Goal: Task Accomplishment & Management: Manage account settings

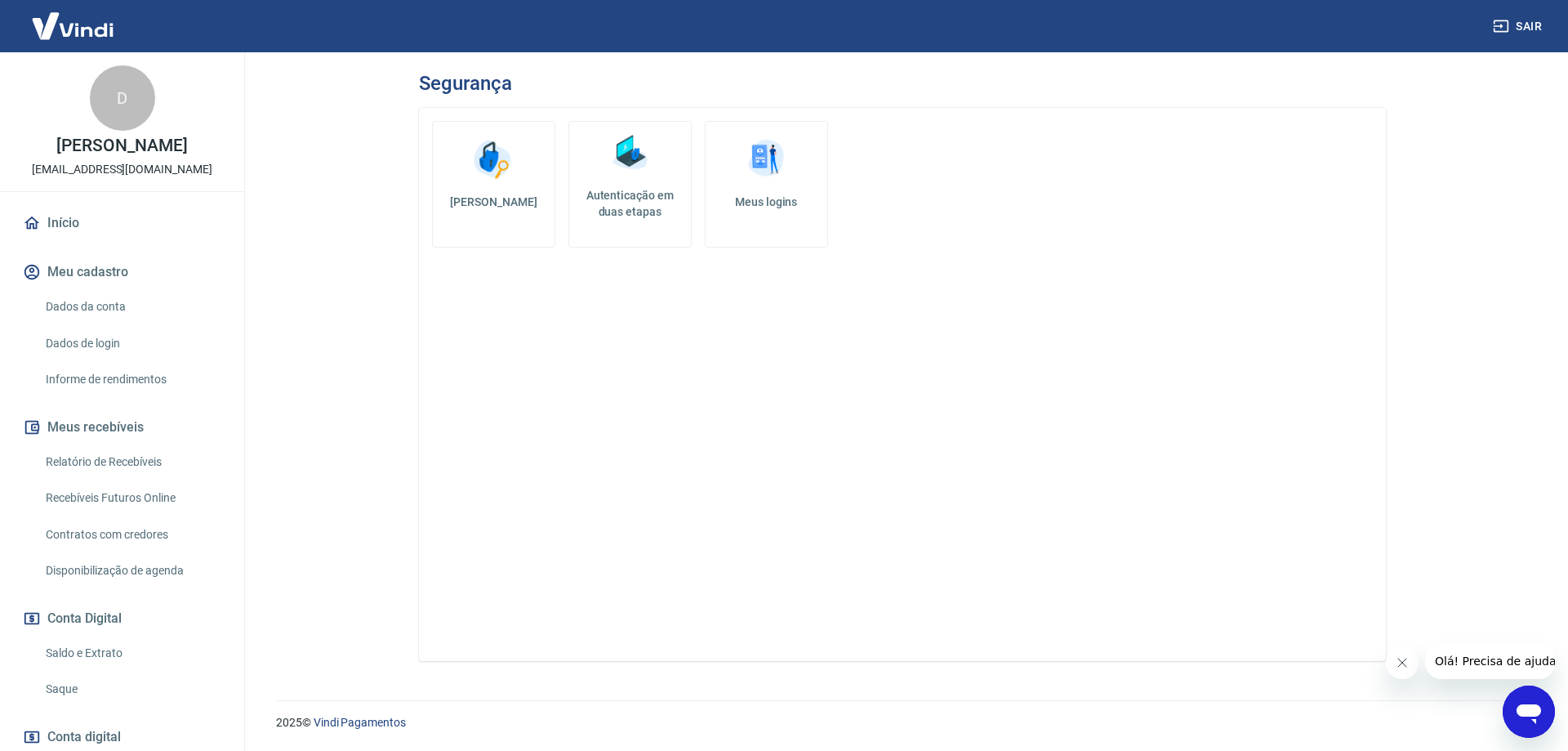
click at [640, 187] on h5 "Autenticação em duas etapas" at bounding box center [629, 203] width 108 height 33
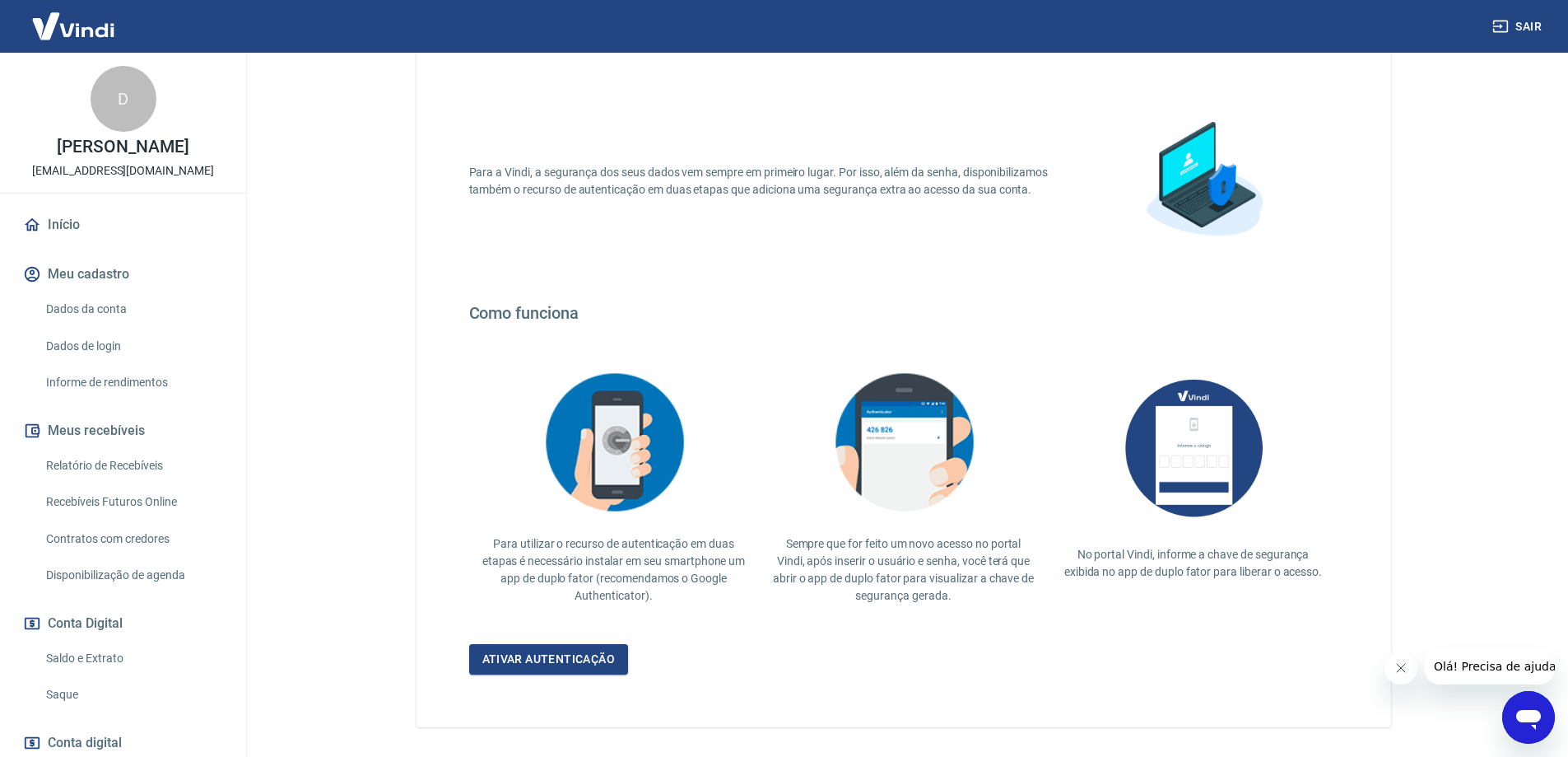
scroll to position [137, 0]
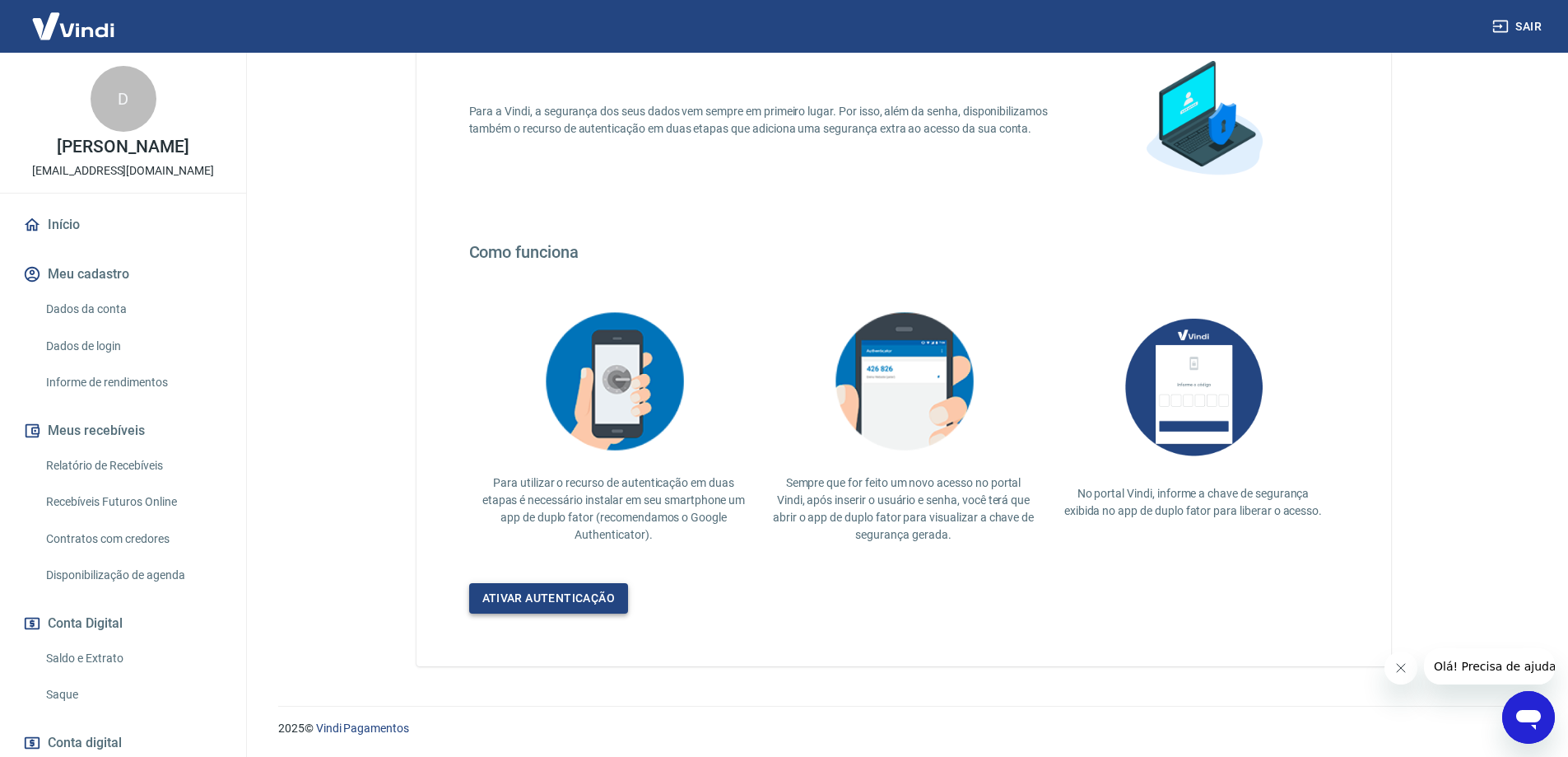
click at [531, 601] on link "Ativar autenticação" at bounding box center [549, 598] width 160 height 31
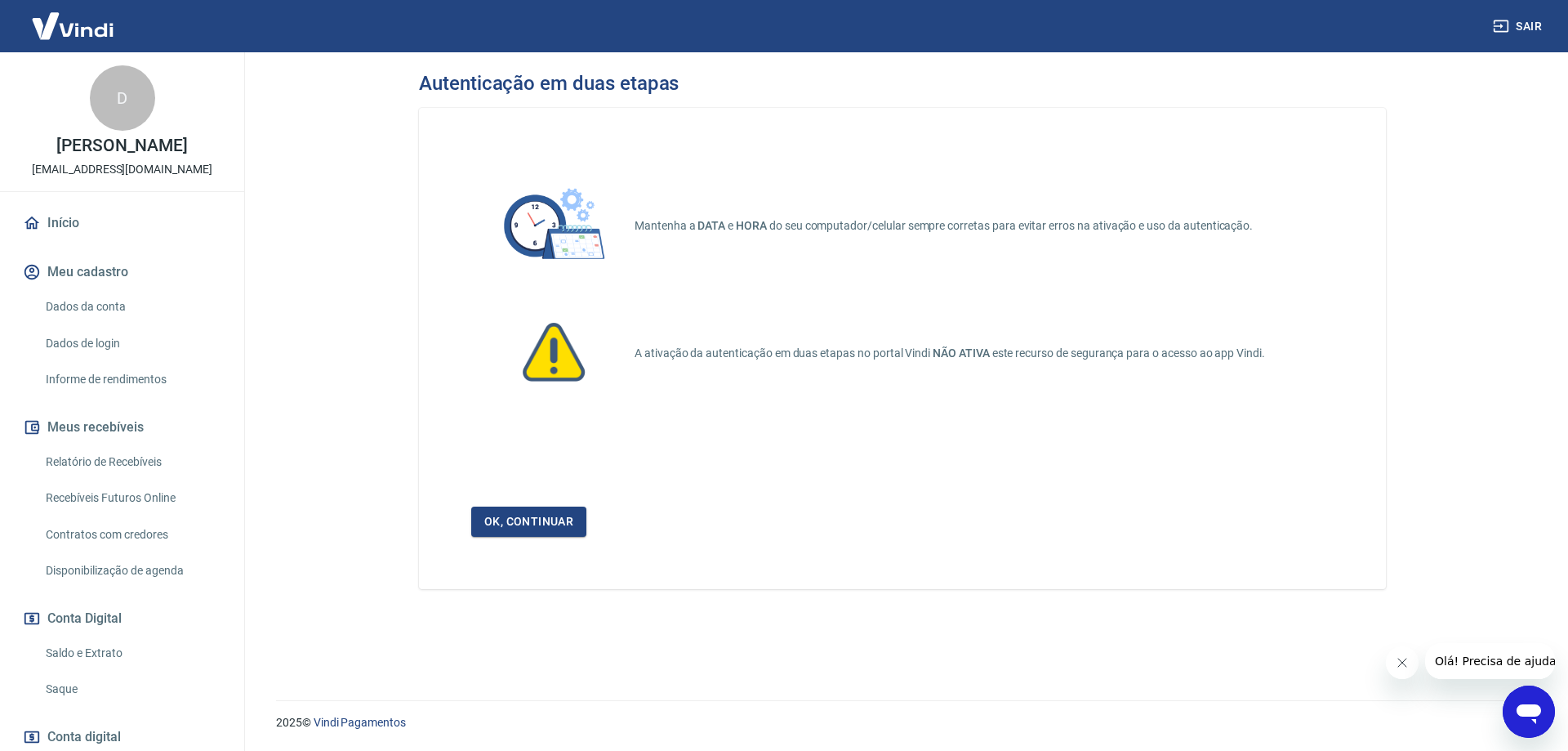
click at [541, 522] on link "Ok, continuar" at bounding box center [528, 521] width 115 height 30
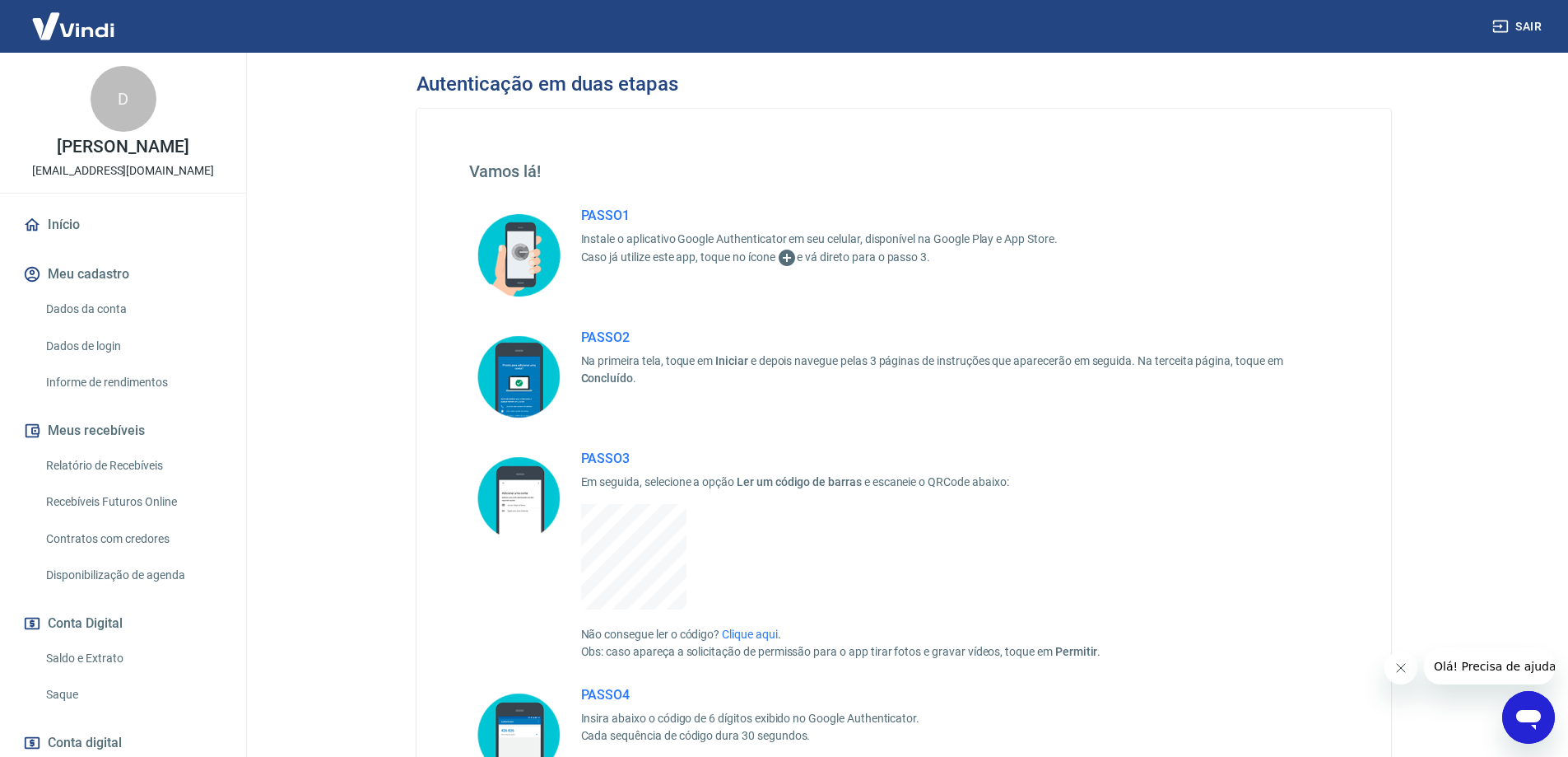
click at [790, 255] on icon at bounding box center [787, 257] width 20 height 20
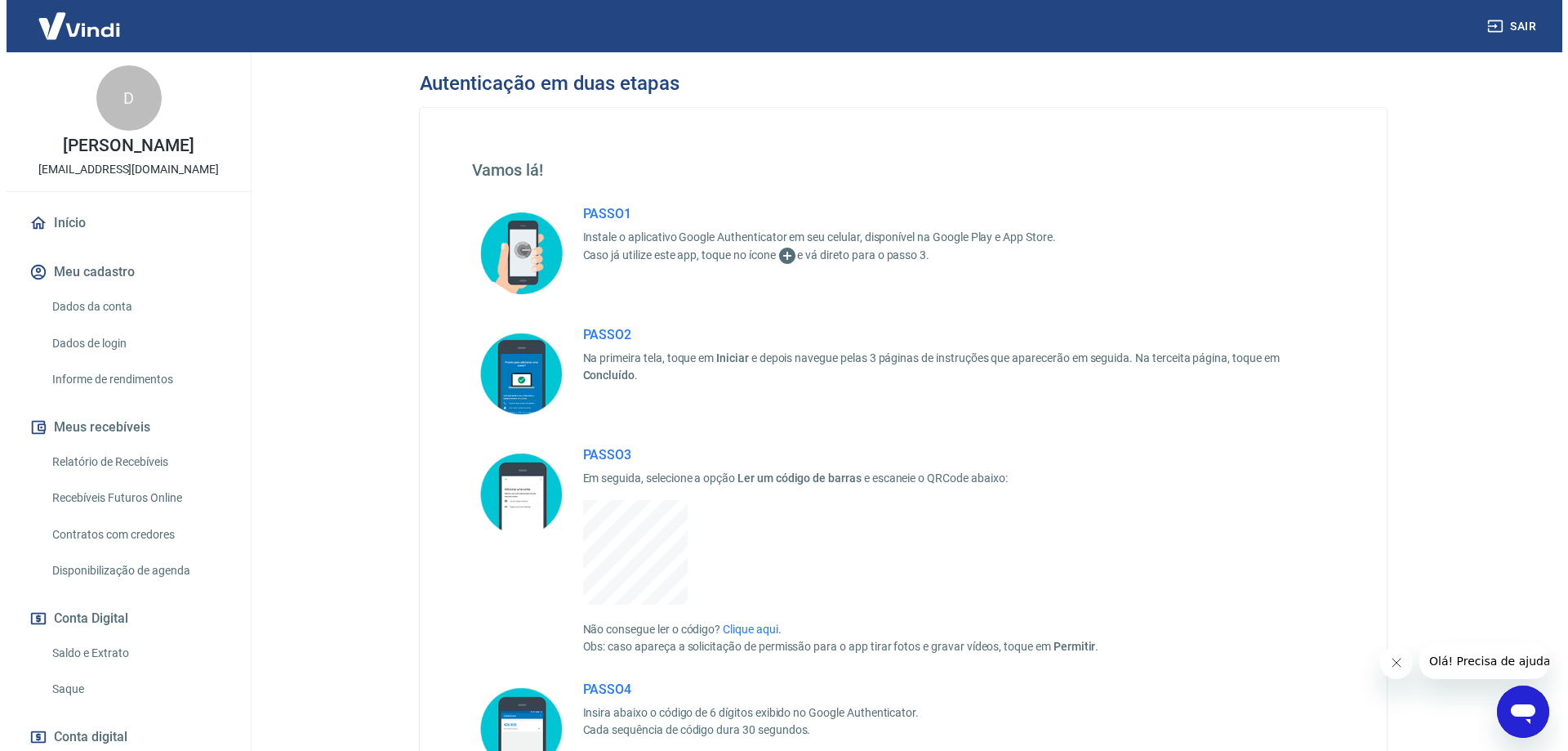
scroll to position [245, 0]
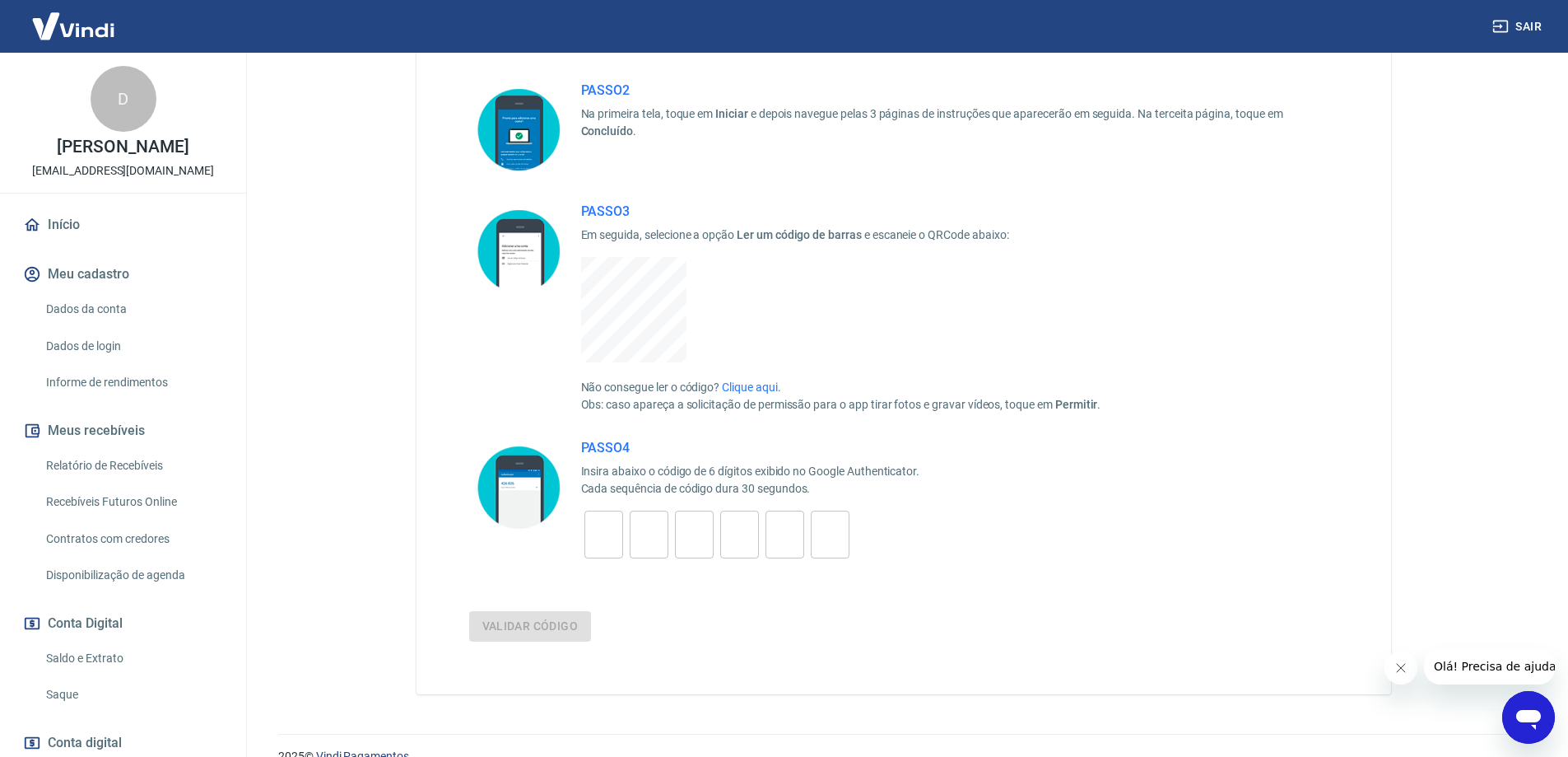
click at [604, 532] on input "tel" at bounding box center [604, 535] width 38 height 35
type input "9"
type input "6"
type input "4"
type input "6"
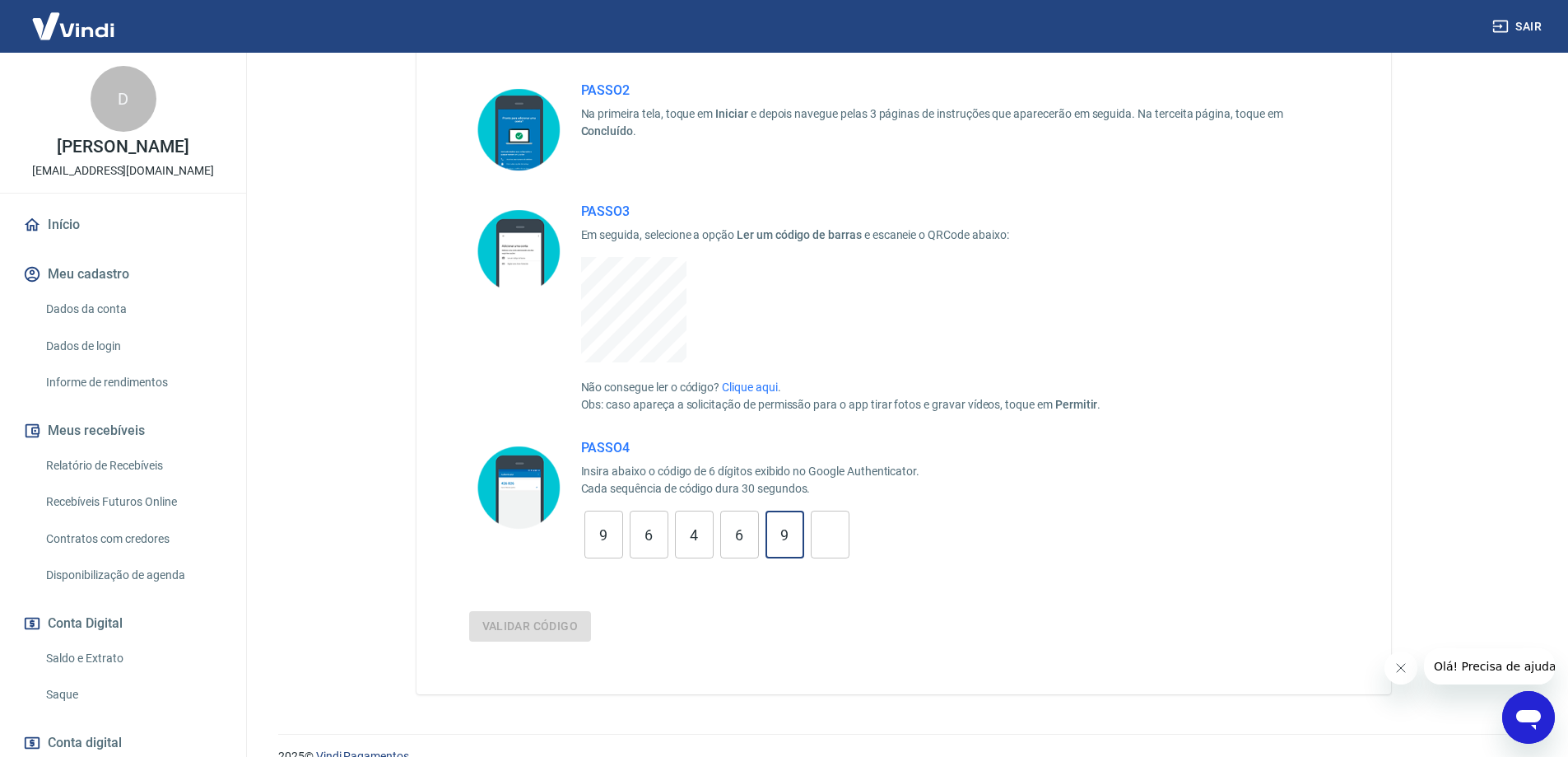
type input "9"
type input "5"
click at [469, 611] on button "Validar código" at bounding box center [530, 626] width 122 height 31
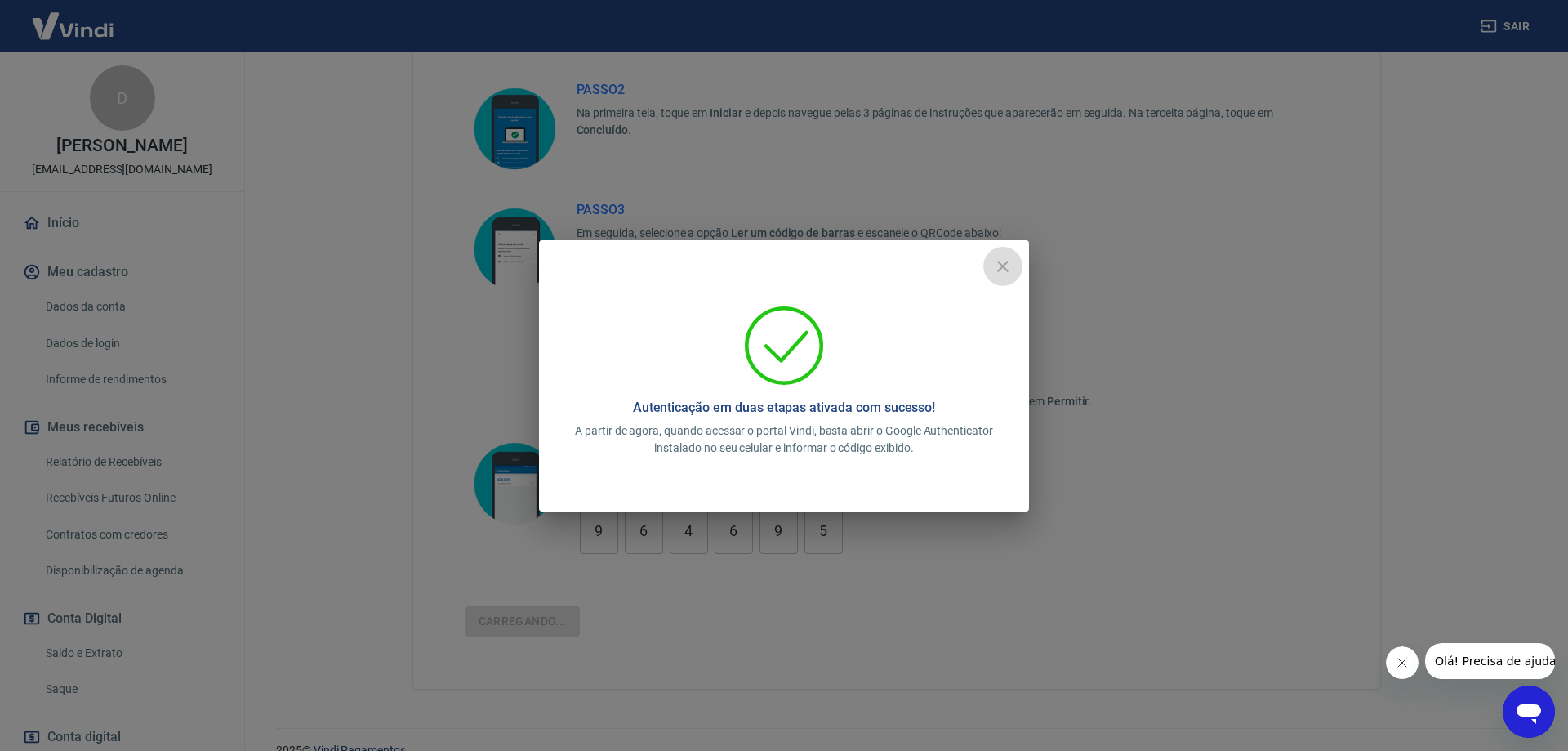
click at [1002, 264] on icon "close" at bounding box center [1002, 266] width 20 height 20
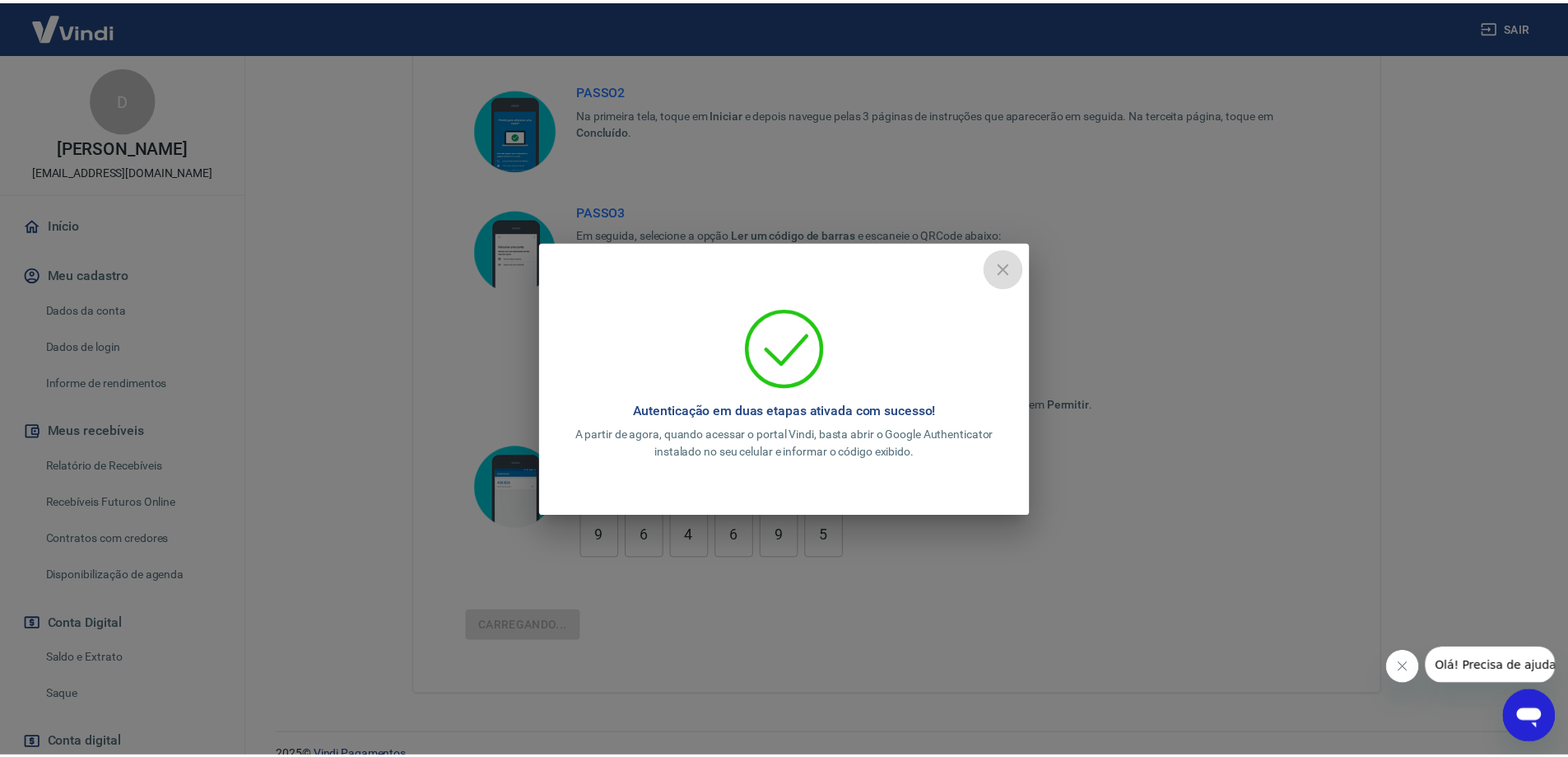
scroll to position [109, 0]
